Goal: Download file/media

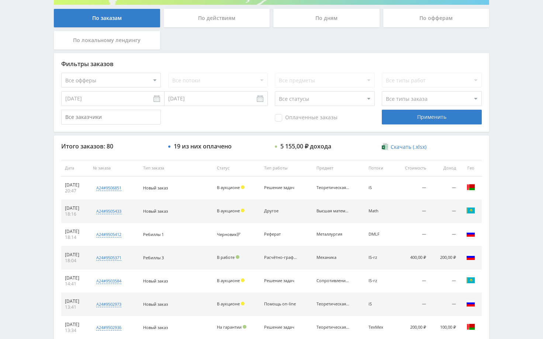
scroll to position [148, 0]
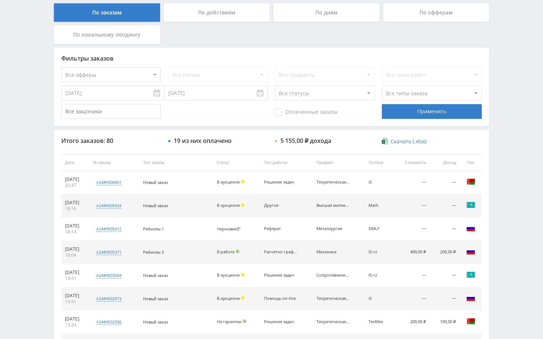
drag, startPoint x: 501, startPoint y: 170, endPoint x: 506, endPoint y: 184, distance: 15.8
click at [501, 171] on div "Telegram-канал Инструменты База знаний Ваш менеджер: [PERSON_NAME] Online @edug…" at bounding box center [271, 162] width 543 height 620
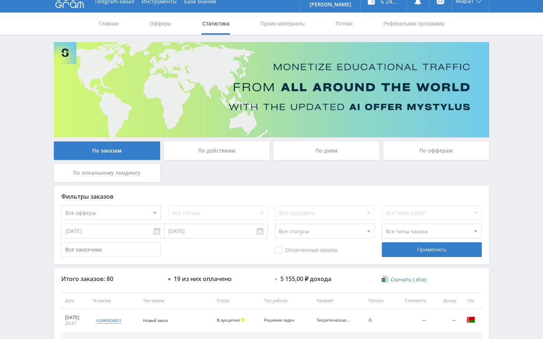
scroll to position [0, 0]
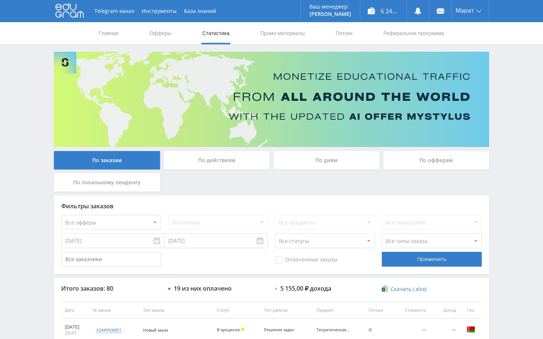
click at [509, 151] on div "Telegram-канал Инструменты База знаний Ваш менеджер: [PERSON_NAME] Online @edug…" at bounding box center [271, 310] width 543 height 620
click at [327, 167] on div "По дням" at bounding box center [326, 160] width 106 height 18
click at [0, 0] on input "По дням" at bounding box center [0, 0] width 0 height 0
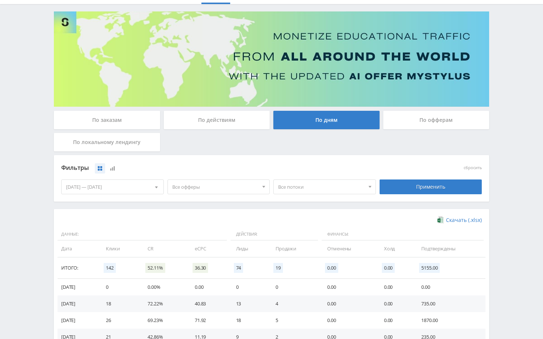
scroll to position [144, 0]
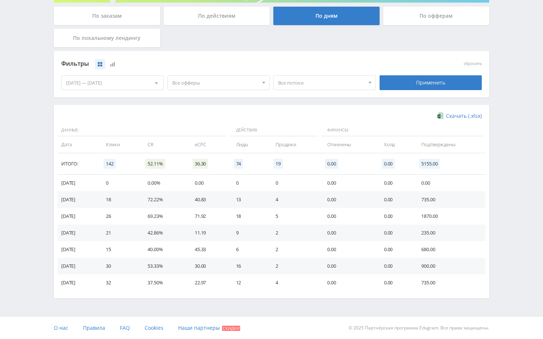
click at [486, 111] on div "Скачать (.xlsx) Данные: Действия: Финансы: Дата Клики CR eCPC Лиды Продажи Отме…" at bounding box center [271, 201] width 435 height 193
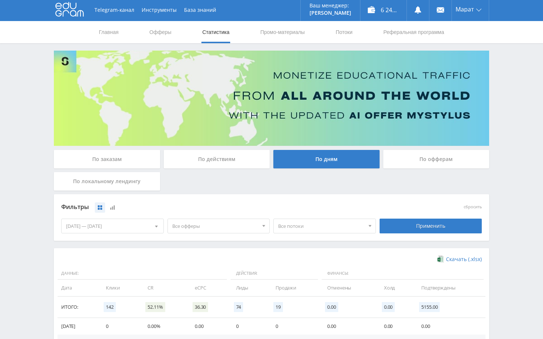
scroll to position [0, 0]
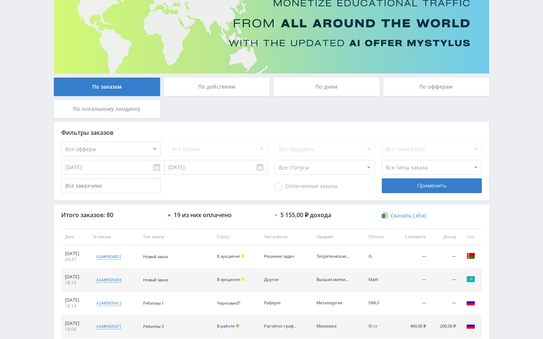
scroll to position [74, 0]
